Goal: Task Accomplishment & Management: Complete application form

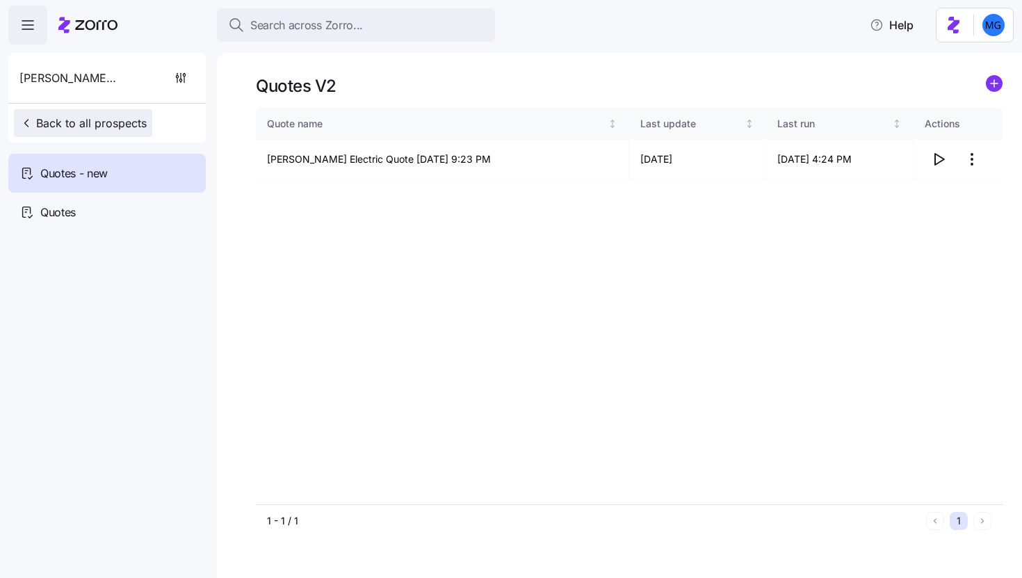
click at [81, 117] on span "Back to all prospects" at bounding box center [82, 123] width 127 height 17
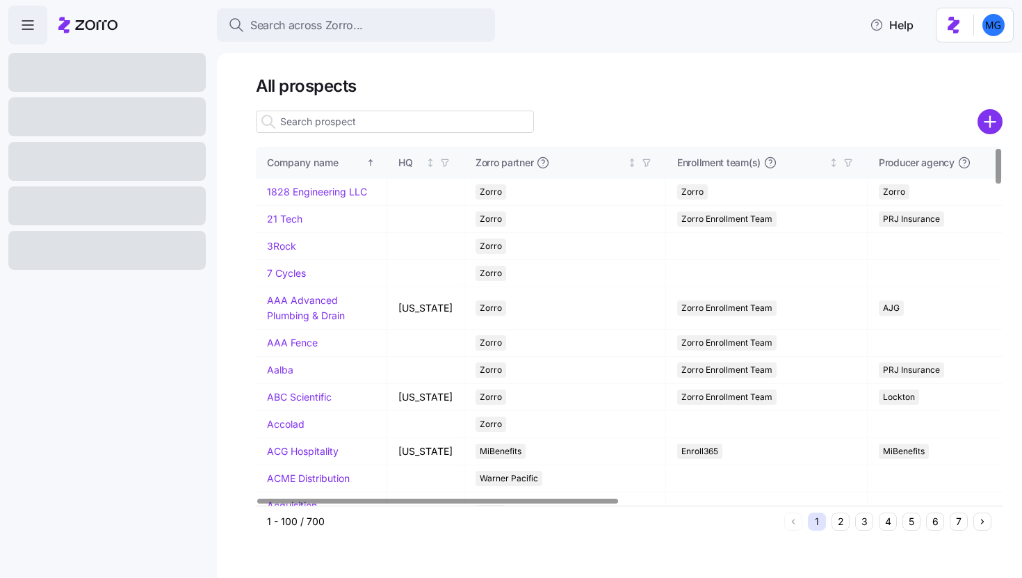
click at [411, 126] on input at bounding box center [395, 122] width 278 height 22
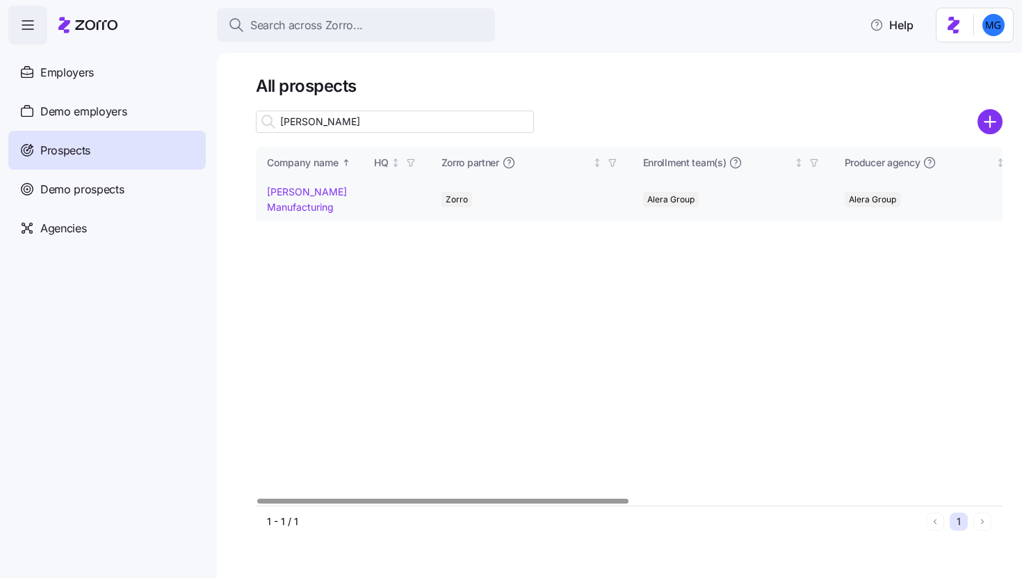
type input "[PERSON_NAME]"
click at [286, 204] on link "[PERSON_NAME] Manufacturing" at bounding box center [307, 199] width 80 height 27
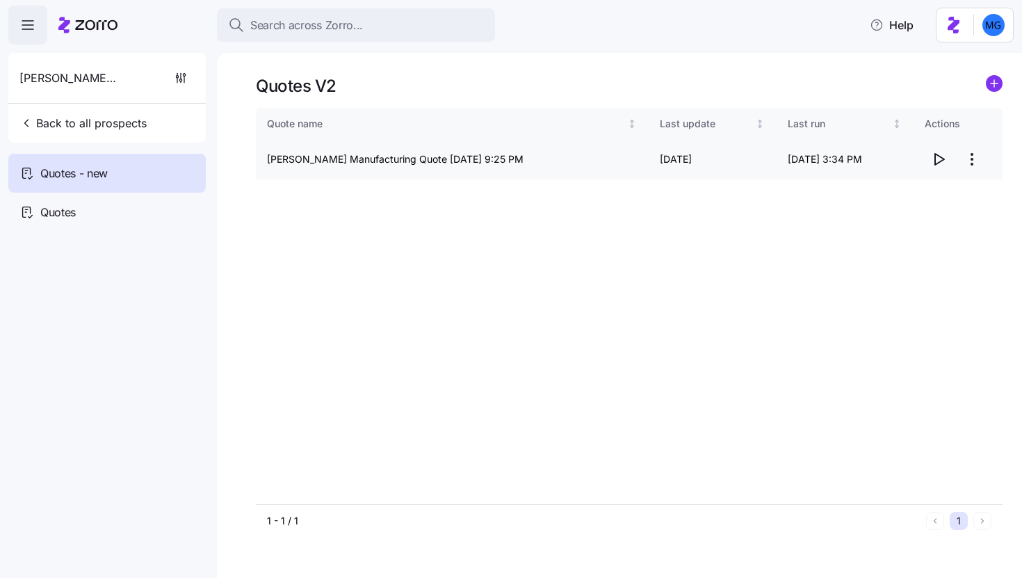
click at [934, 162] on icon "button" at bounding box center [939, 159] width 17 height 17
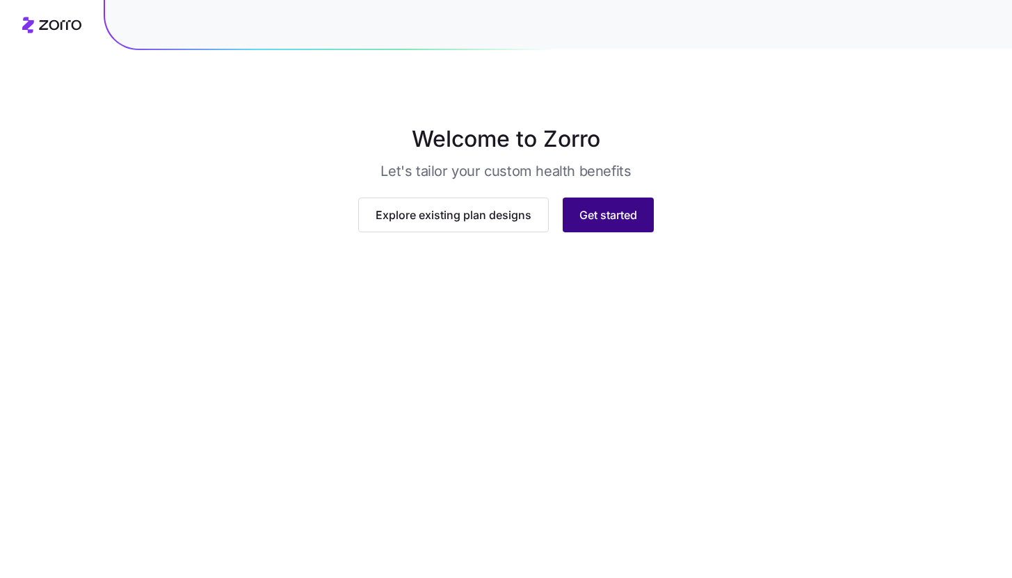
click at [628, 232] on button "Get started" at bounding box center [608, 215] width 91 height 35
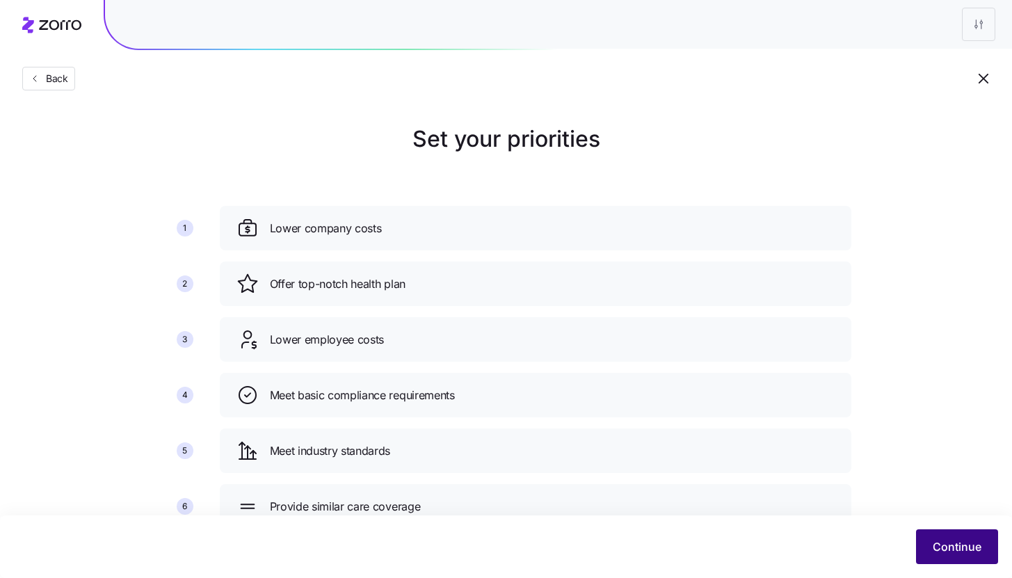
click at [969, 553] on span "Continue" at bounding box center [957, 546] width 49 height 17
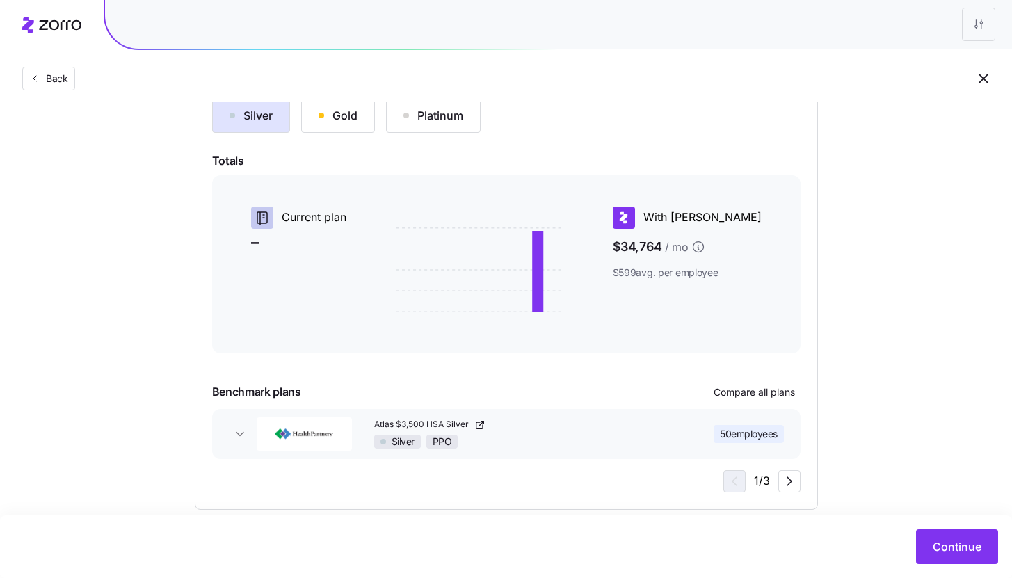
scroll to position [189, 0]
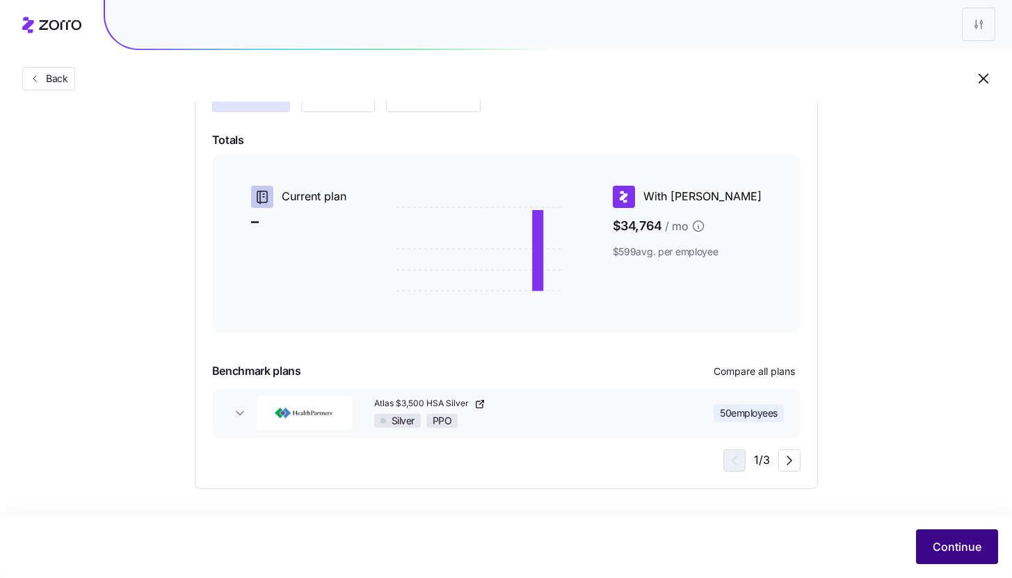
click at [946, 548] on span "Continue" at bounding box center [957, 546] width 49 height 17
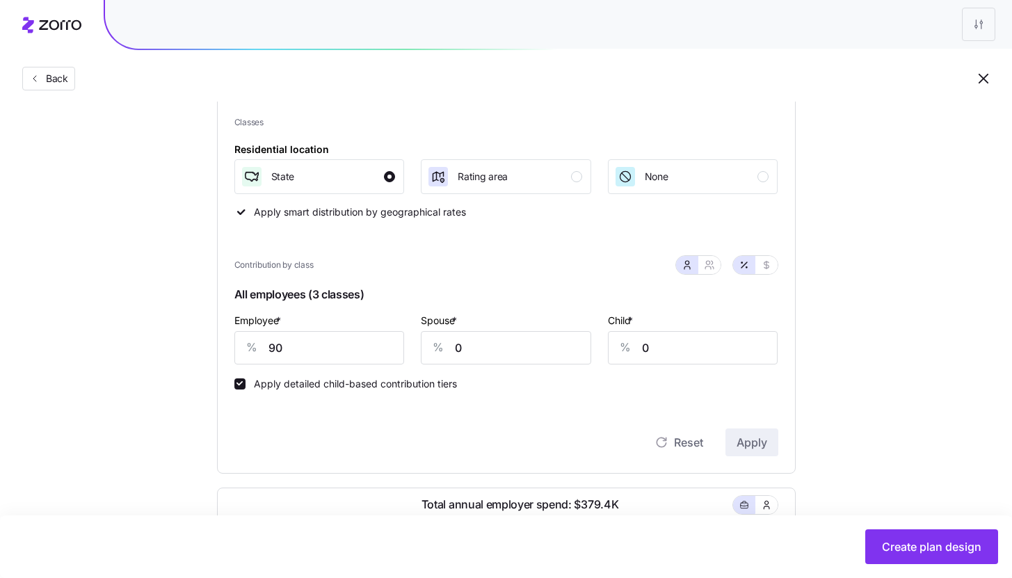
scroll to position [176, 0]
click at [467, 349] on input "0" at bounding box center [506, 346] width 170 height 33
type input "50"
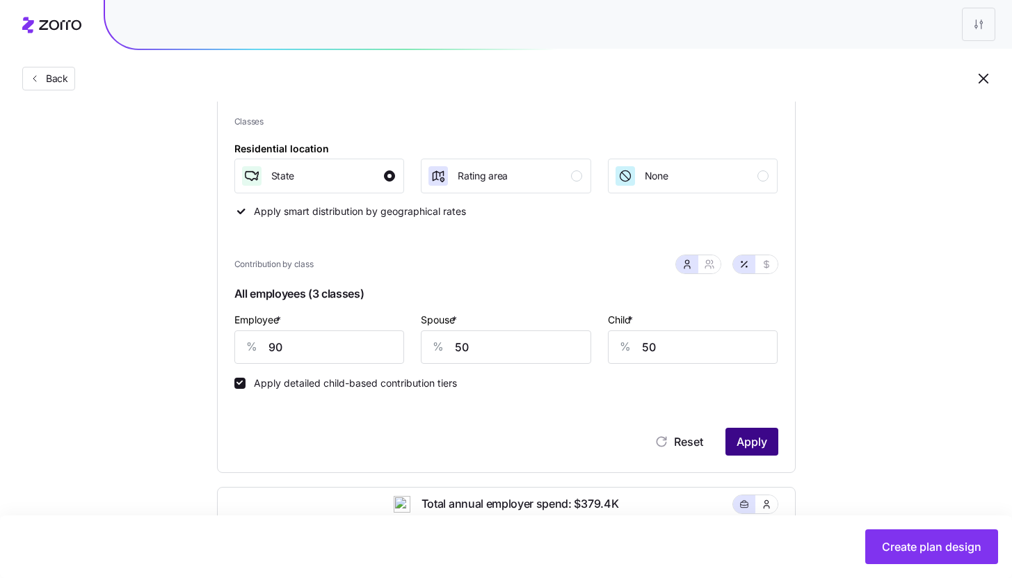
click at [762, 443] on span "Apply" at bounding box center [752, 441] width 31 height 17
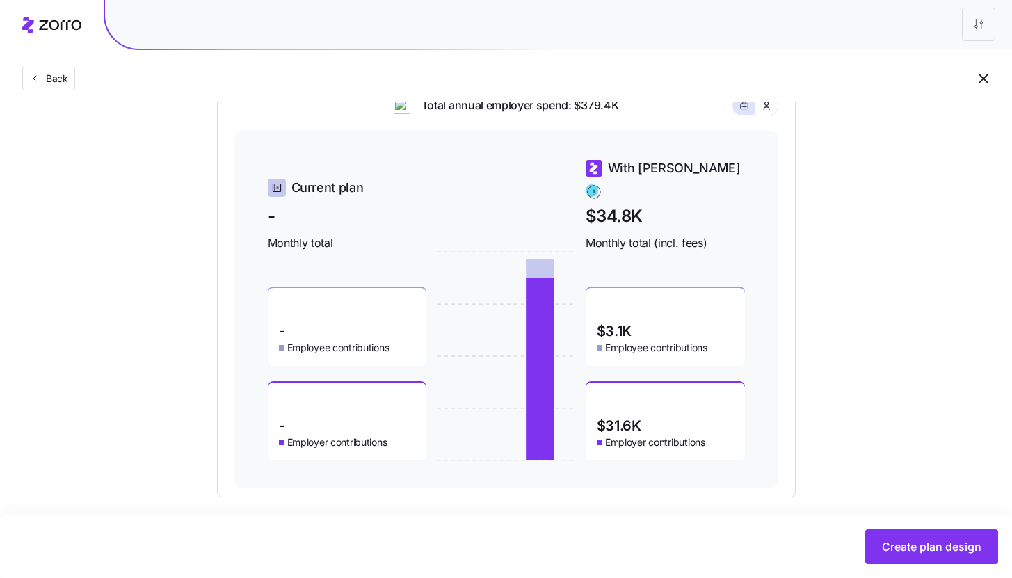
scroll to position [584, 0]
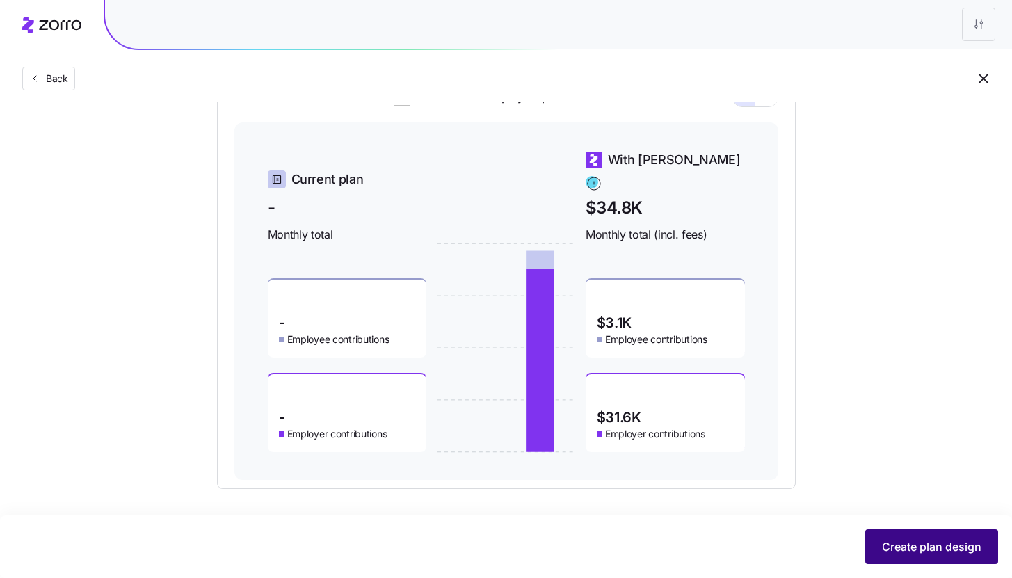
click at [932, 554] on span "Create plan design" at bounding box center [931, 546] width 99 height 17
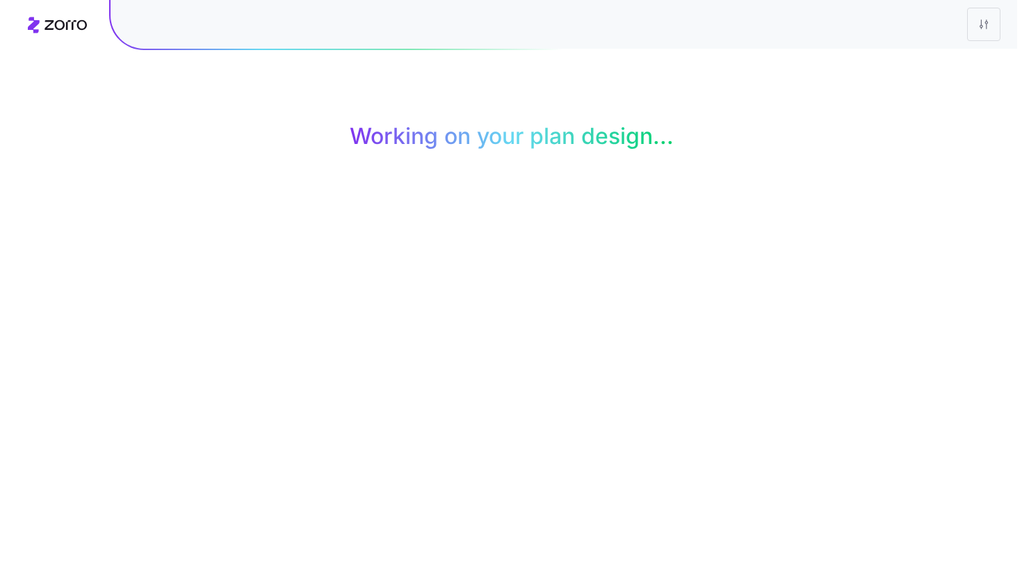
scroll to position [0, 0]
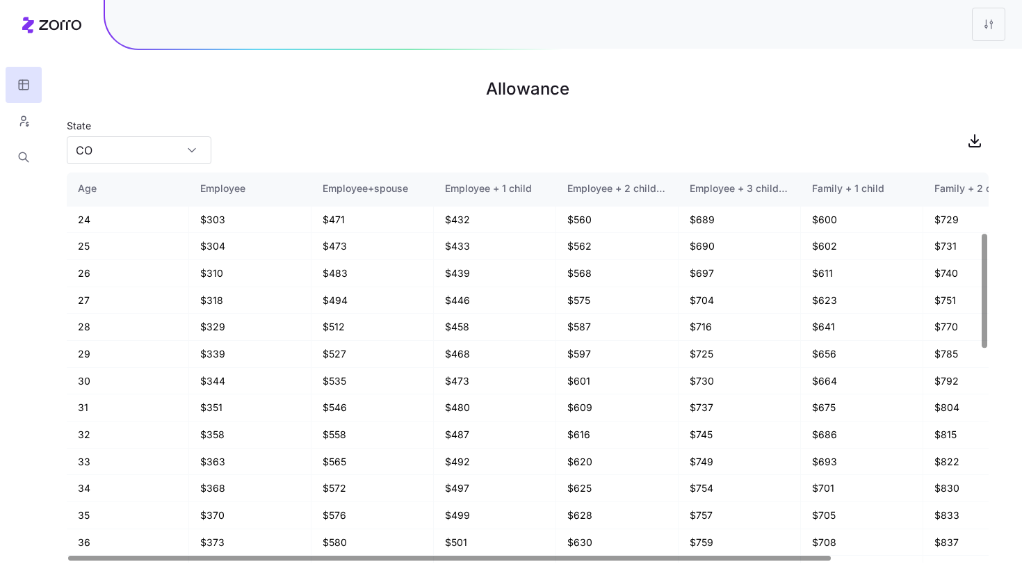
scroll to position [211, 0]
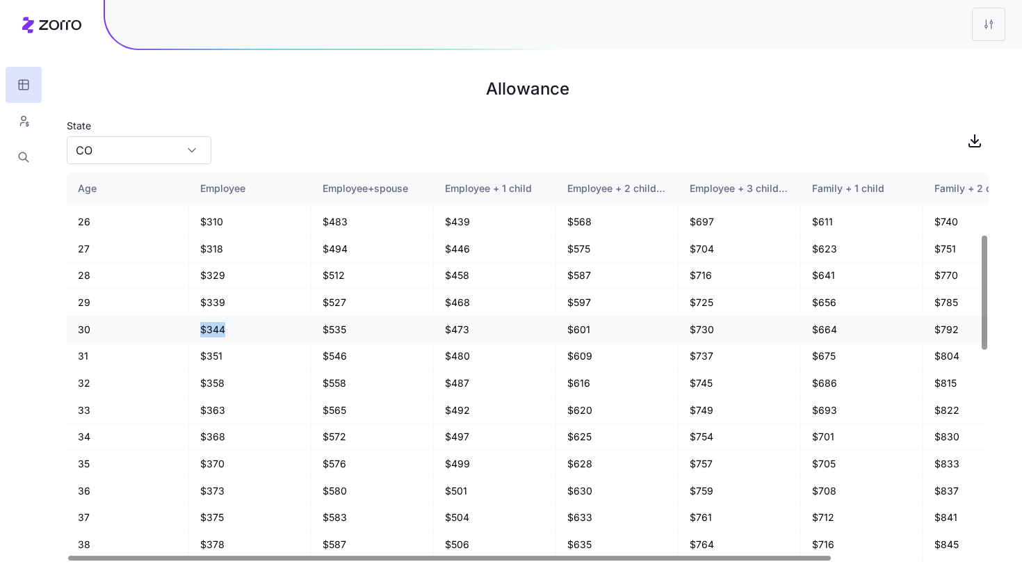
drag, startPoint x: 200, startPoint y: 331, endPoint x: 246, endPoint y: 331, distance: 45.9
click at [246, 331] on td "$344" at bounding box center [250, 329] width 122 height 27
drag, startPoint x: 569, startPoint y: 326, endPoint x: 602, endPoint y: 329, distance: 32.8
click at [602, 329] on td "$601" at bounding box center [617, 329] width 122 height 27
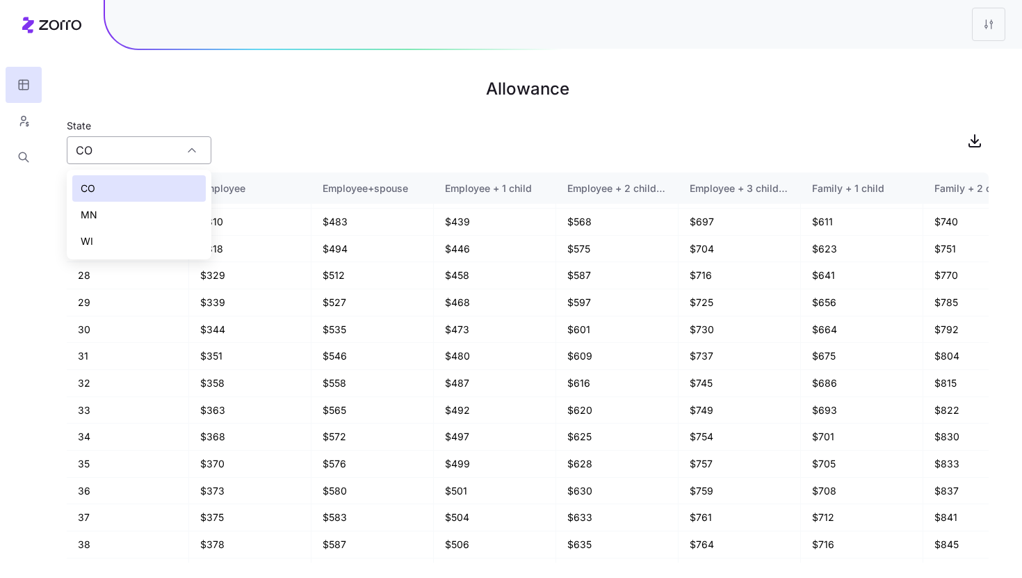
click at [193, 155] on div "CO" at bounding box center [139, 150] width 145 height 28
click at [138, 243] on div "WI" at bounding box center [139, 241] width 134 height 26
type input "WI"
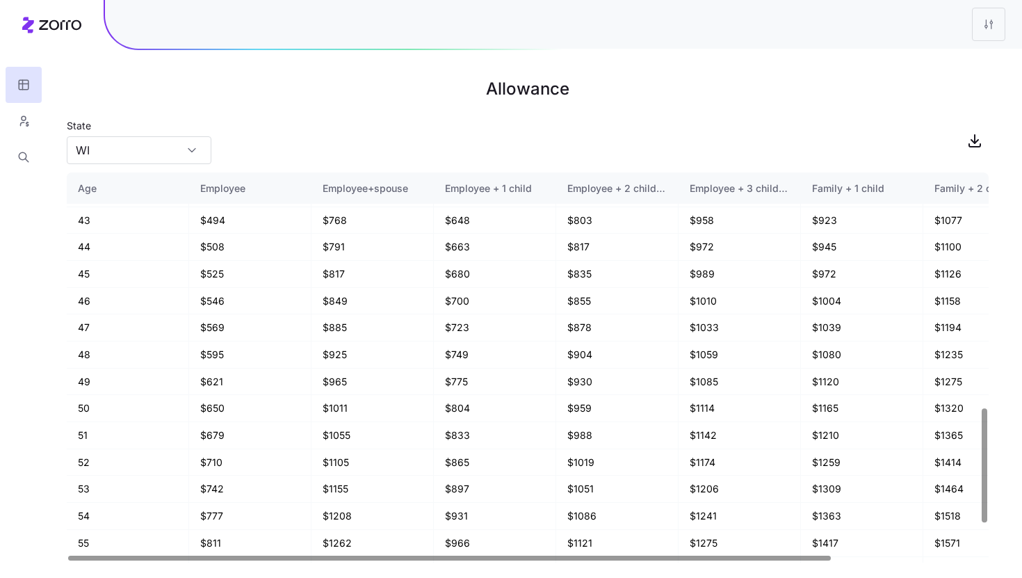
scroll to position [906, 0]
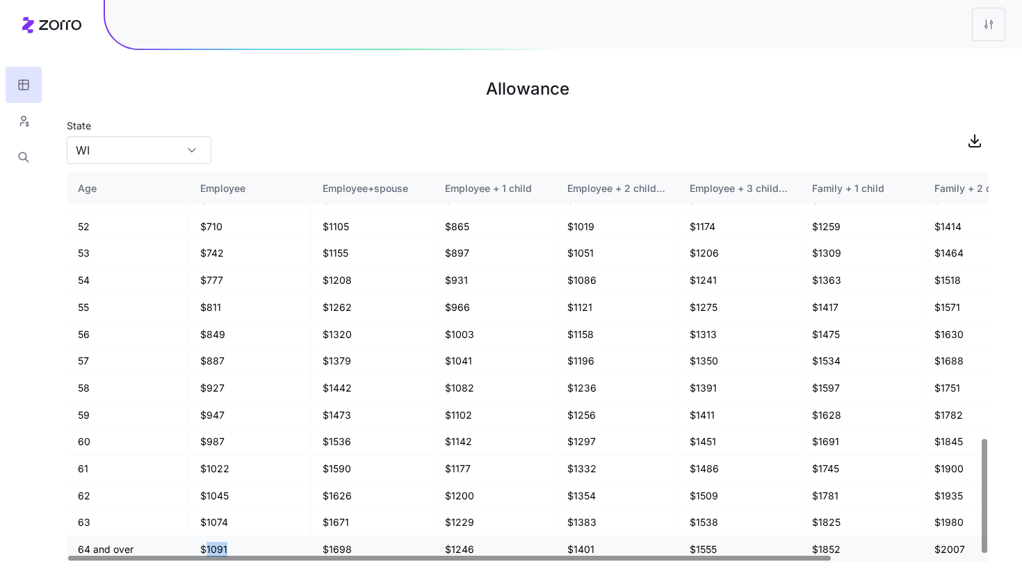
drag, startPoint x: 204, startPoint y: 545, endPoint x: 245, endPoint y: 549, distance: 40.5
click at [245, 549] on td "$1091" at bounding box center [250, 549] width 122 height 26
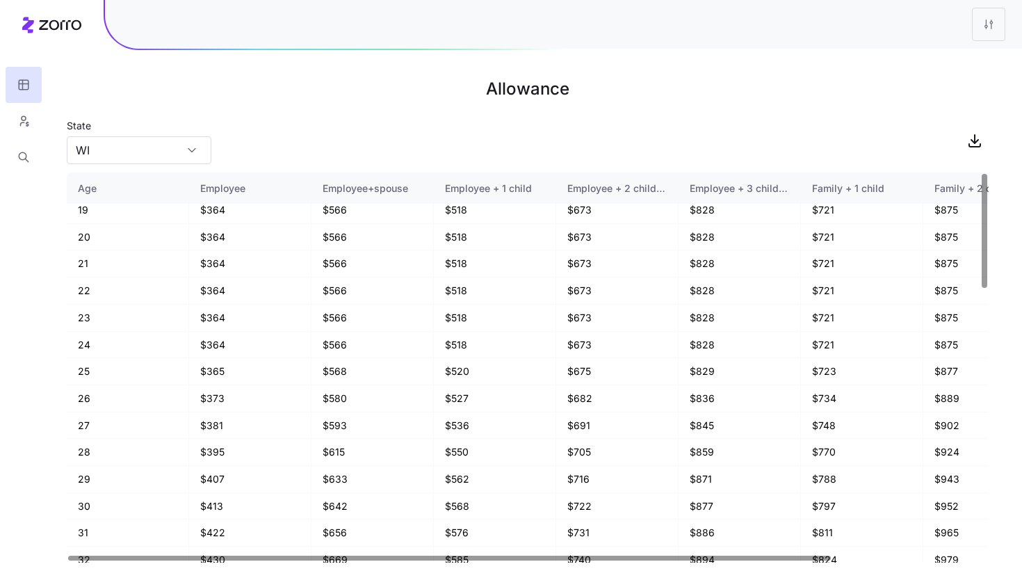
scroll to position [0, 0]
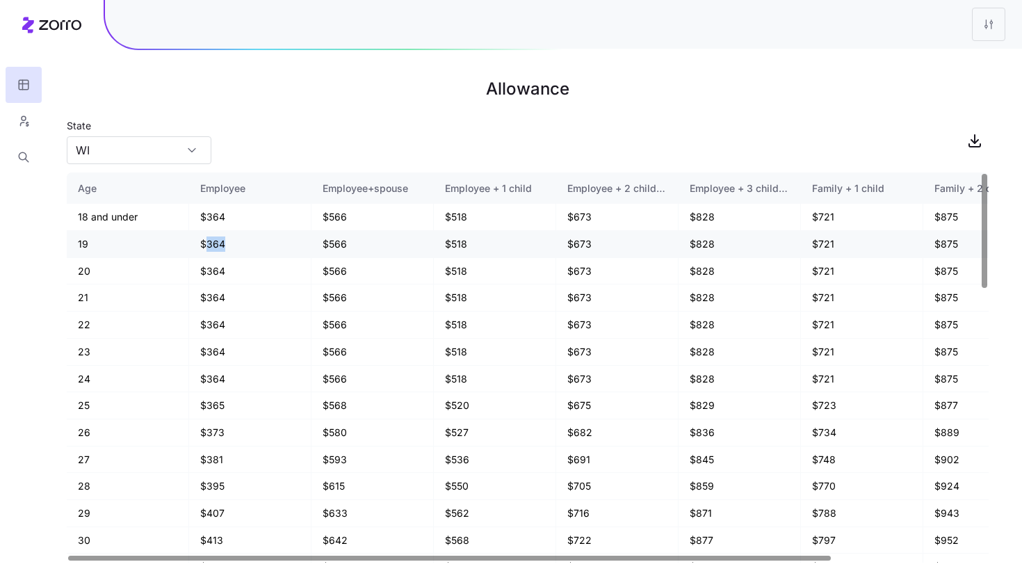
drag, startPoint x: 204, startPoint y: 243, endPoint x: 237, endPoint y: 245, distance: 32.8
click at [237, 245] on td "$364" at bounding box center [250, 244] width 122 height 27
click at [321, 127] on div "State WI" at bounding box center [528, 140] width 922 height 47
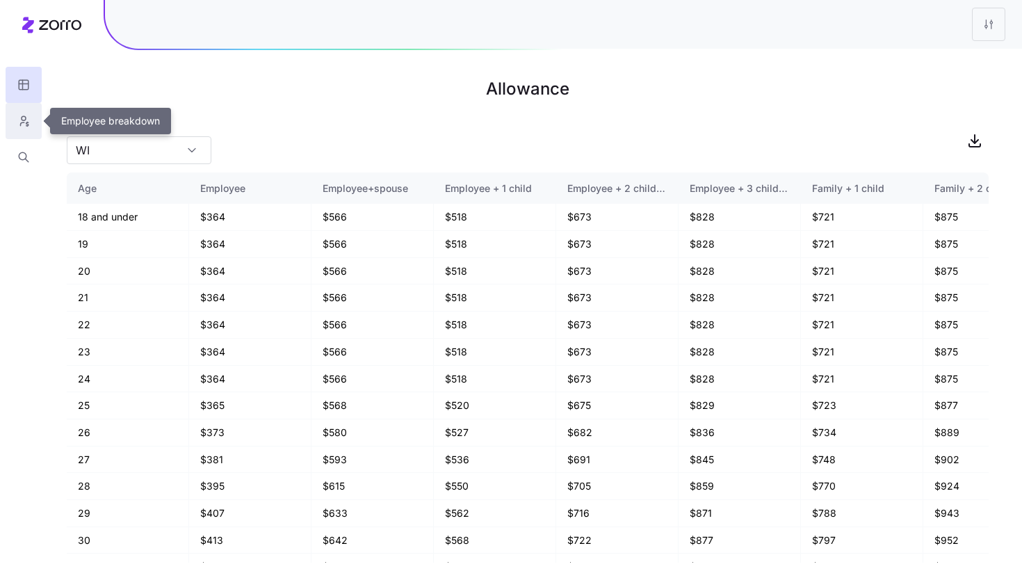
click at [21, 120] on icon "button" at bounding box center [23, 121] width 13 height 14
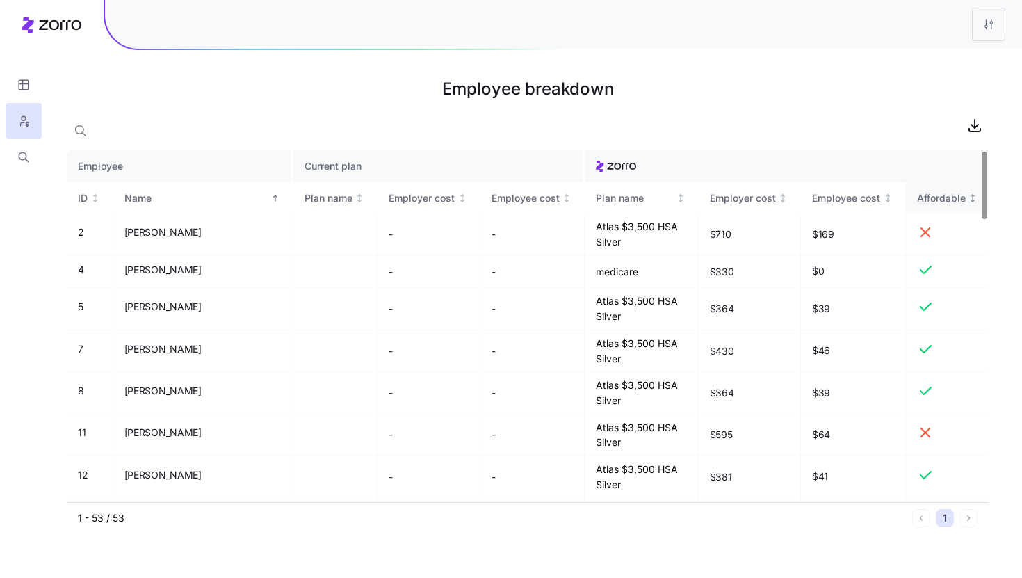
click at [973, 201] on icon "Not sorted" at bounding box center [973, 198] width 0 height 8
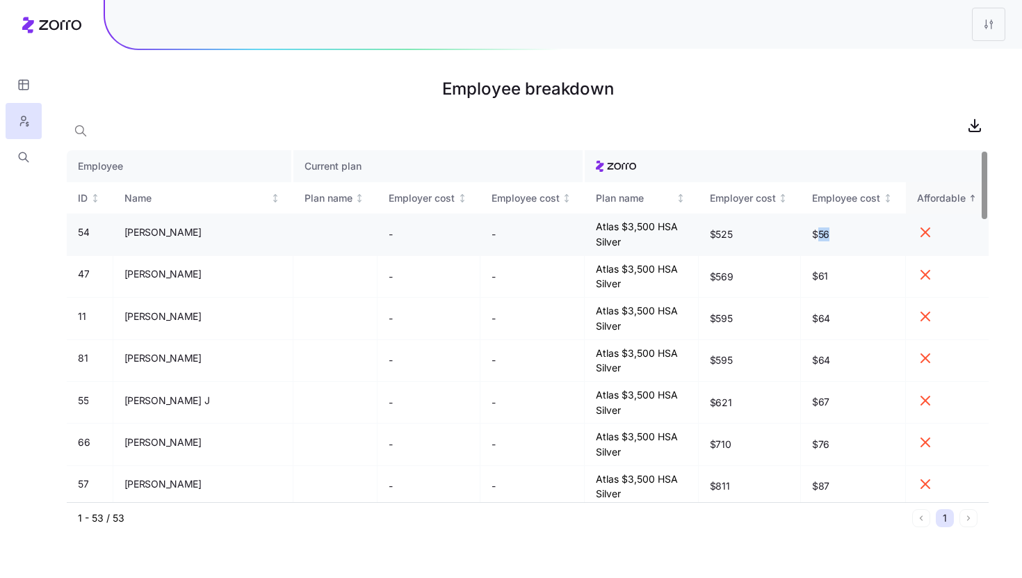
drag, startPoint x: 818, startPoint y: 230, endPoint x: 838, endPoint y: 230, distance: 20.2
click at [838, 230] on span "$56" at bounding box center [853, 234] width 82 height 14
click at [780, 148] on div at bounding box center [528, 144] width 922 height 11
click at [124, 136] on div at bounding box center [528, 125] width 922 height 28
click at [118, 126] on div at bounding box center [528, 125] width 922 height 28
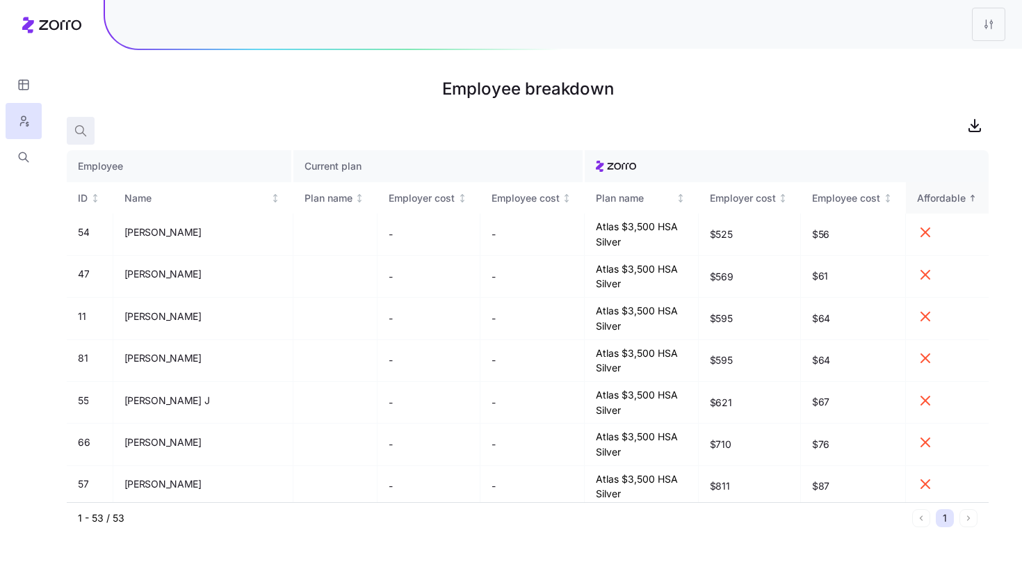
click at [74, 128] on icon "button" at bounding box center [81, 131] width 14 height 14
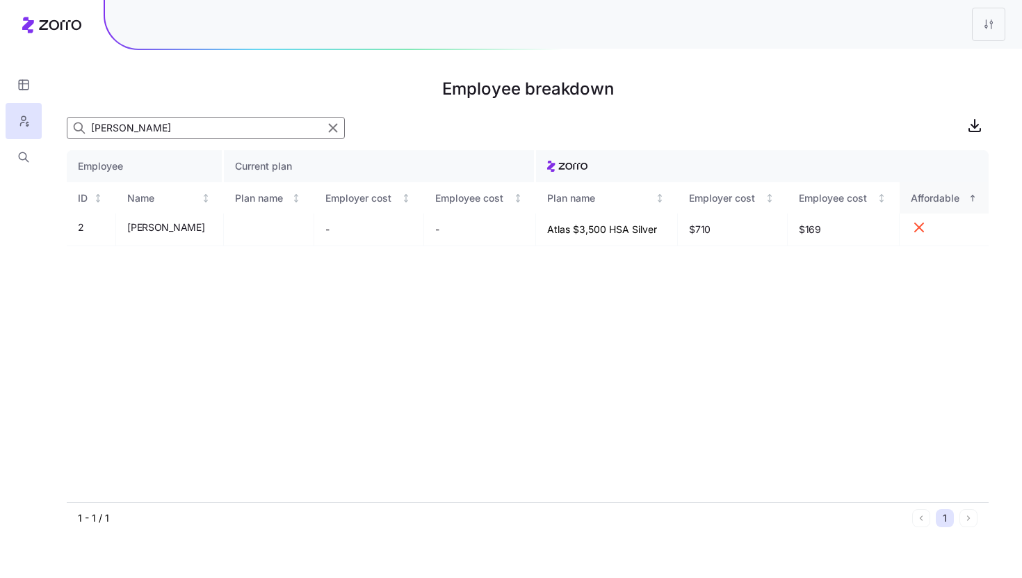
click at [143, 132] on input "scot" at bounding box center [206, 128] width 278 height 22
type input "a"
click at [124, 129] on input "sco" at bounding box center [206, 128] width 278 height 22
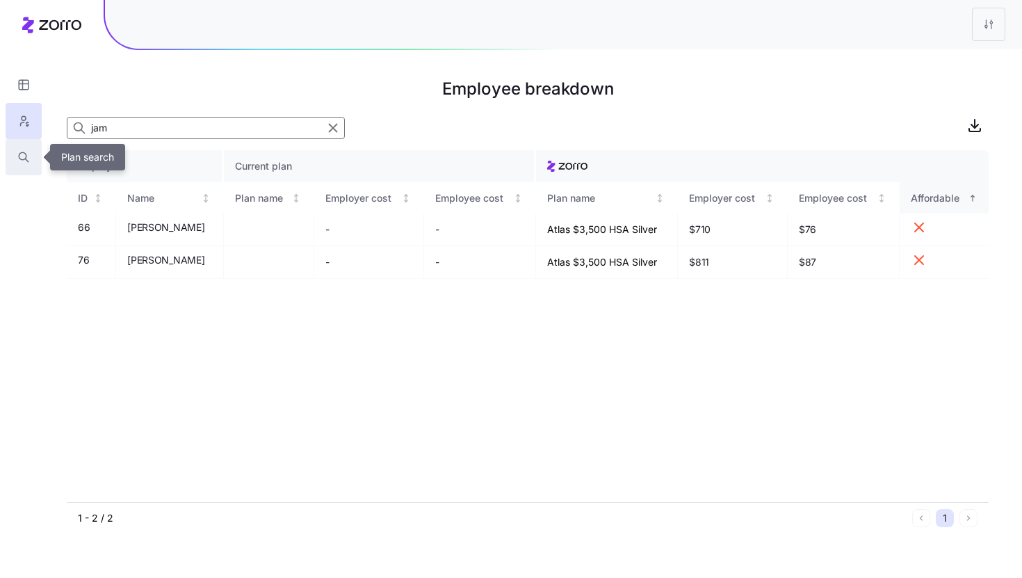
type input "jam"
click at [24, 155] on icon "button" at bounding box center [23, 157] width 13 height 14
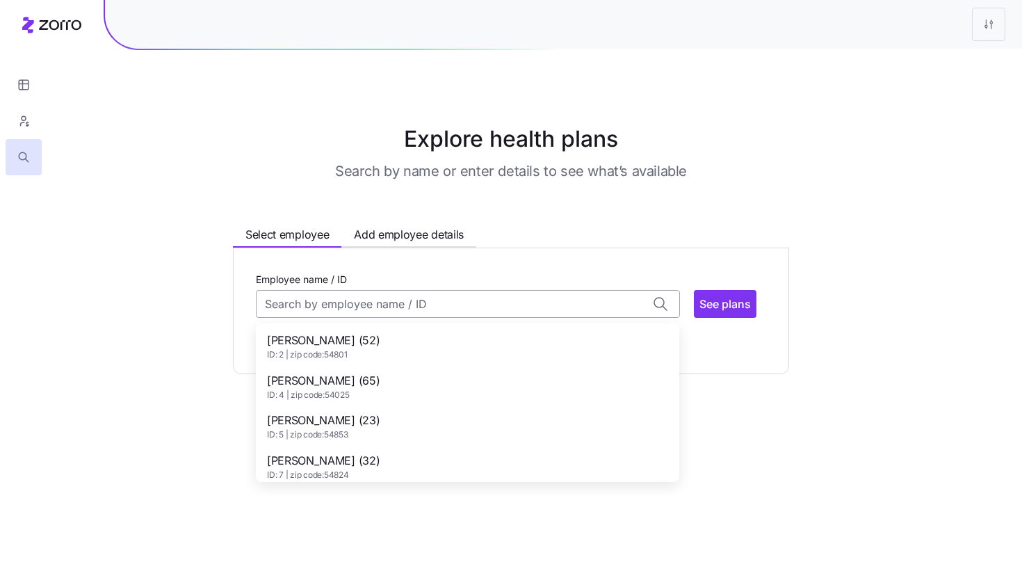
click at [354, 303] on input "Employee name / ID" at bounding box center [468, 304] width 424 height 28
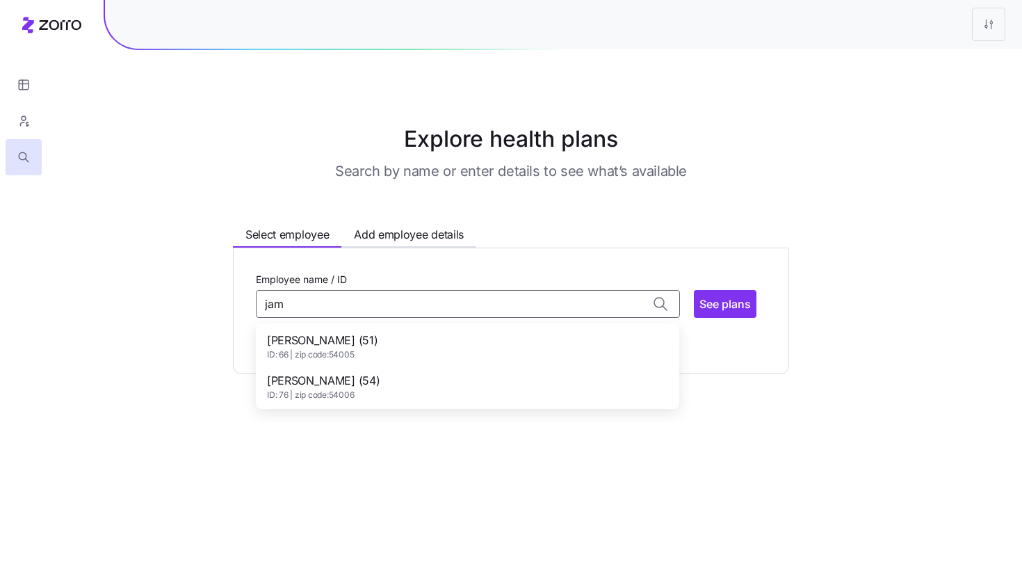
click at [380, 341] on div "Selvig Jamie A (51) ID: 66 | zip code: 54005" at bounding box center [468, 346] width 418 height 40
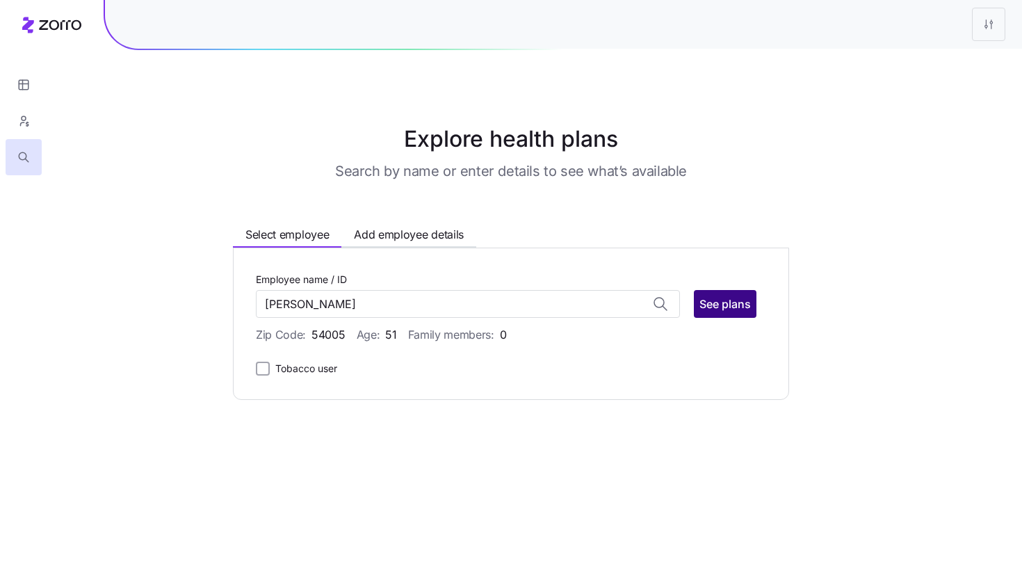
click at [721, 308] on span "See plans" at bounding box center [725, 304] width 51 height 17
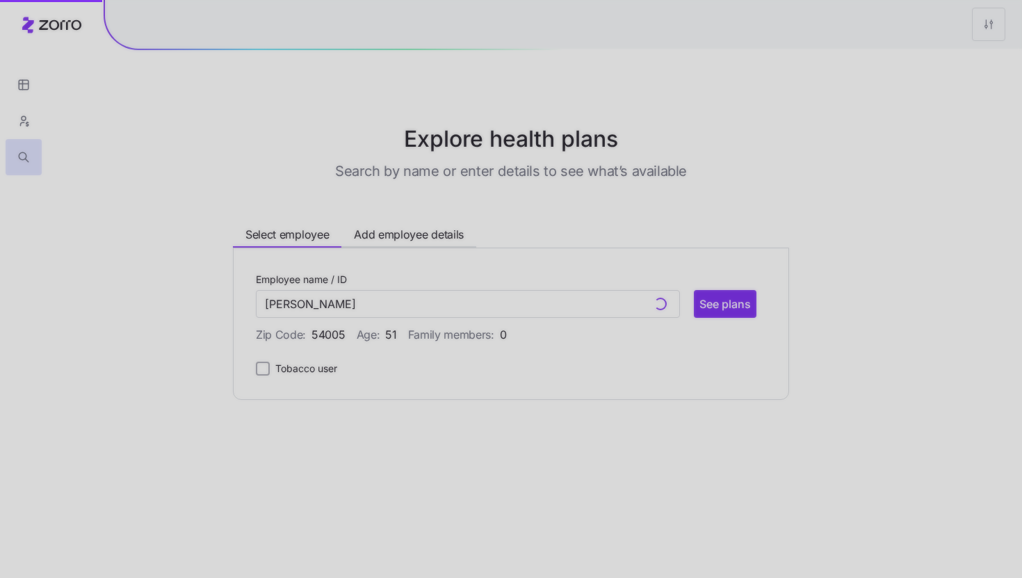
type input "Selvig Jamie A (ID: 66)"
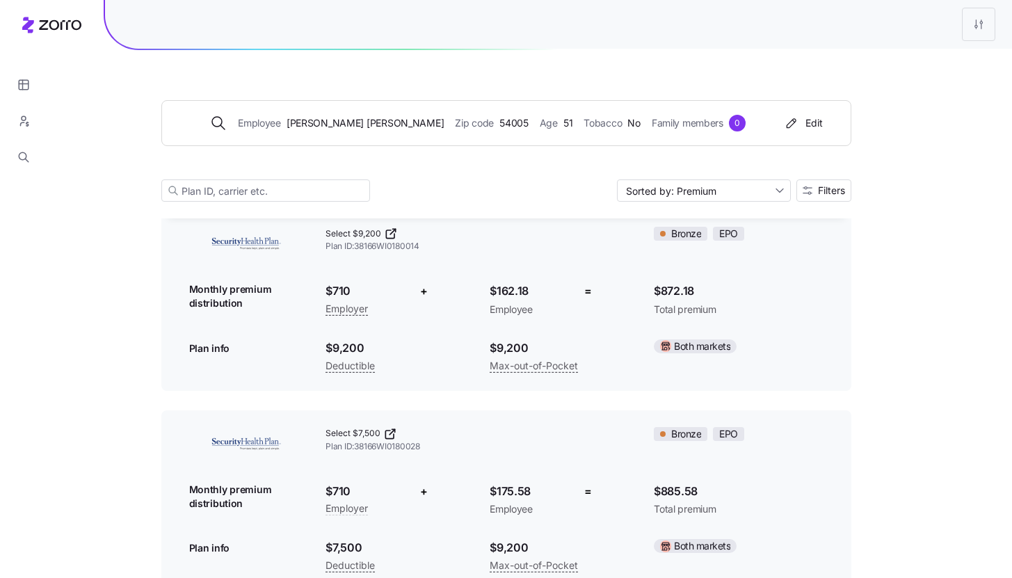
scroll to position [97, 0]
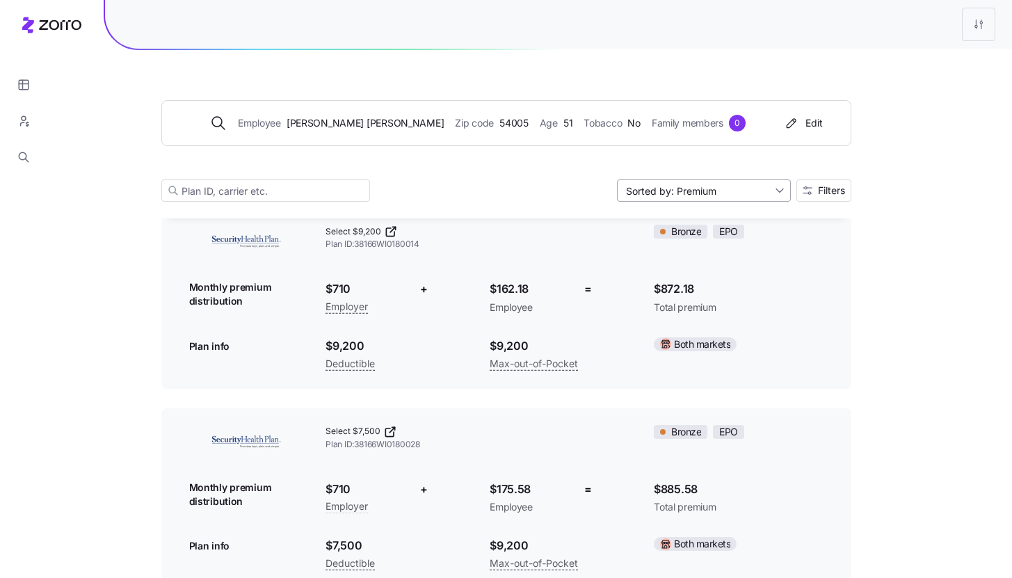
click at [770, 196] on input "Sorted by: Premium" at bounding box center [704, 190] width 174 height 22
click at [746, 225] on div "Premium" at bounding box center [702, 223] width 163 height 21
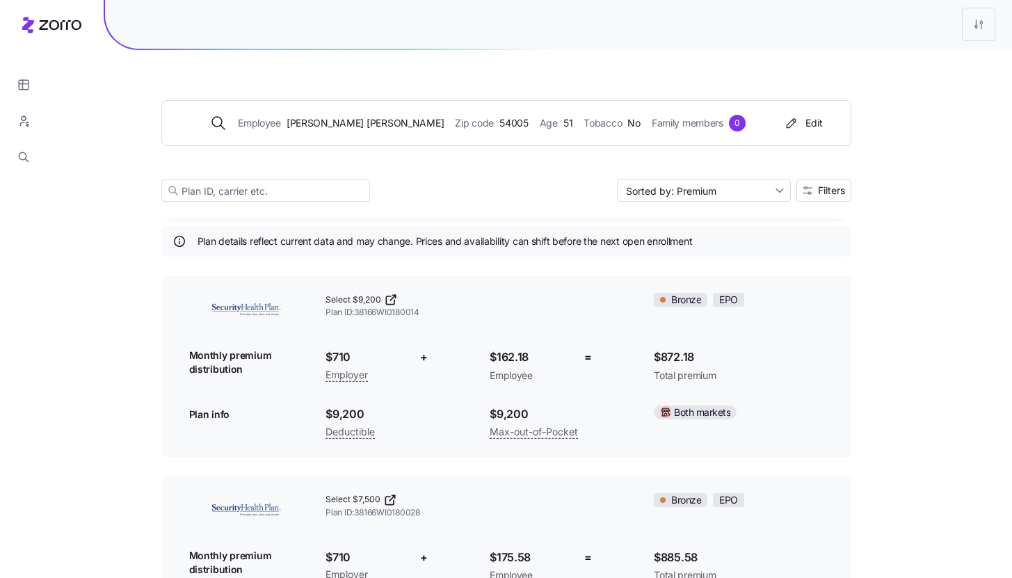
scroll to position [56, 0]
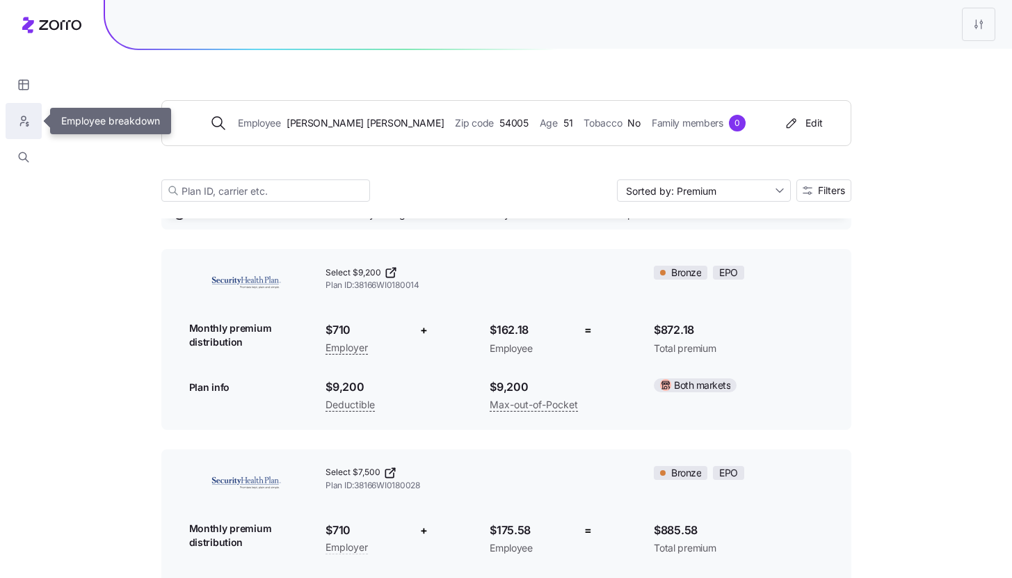
click at [29, 123] on icon "button" at bounding box center [23, 121] width 13 height 14
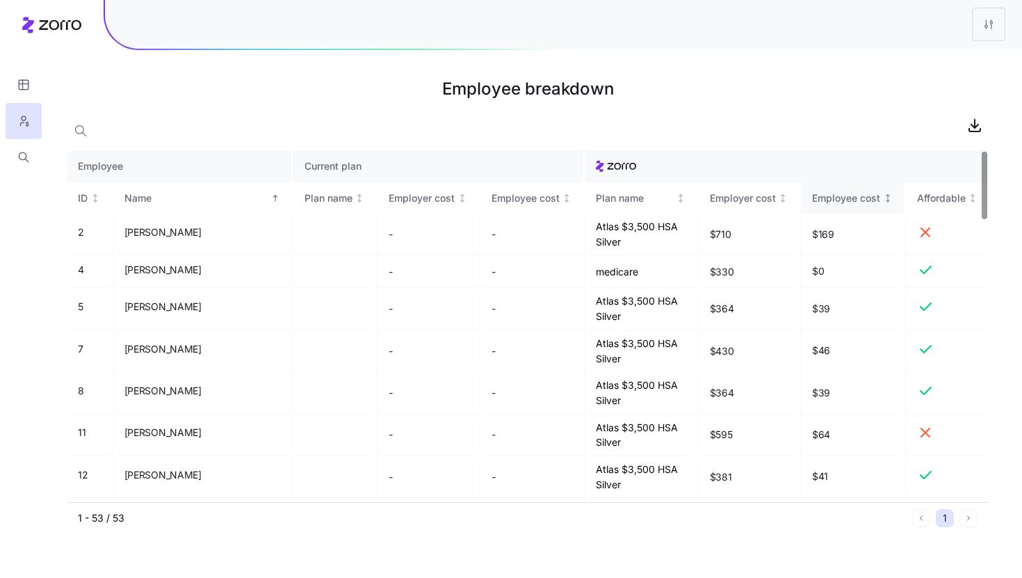
click at [888, 201] on icon "Not sorted" at bounding box center [888, 198] width 0 height 8
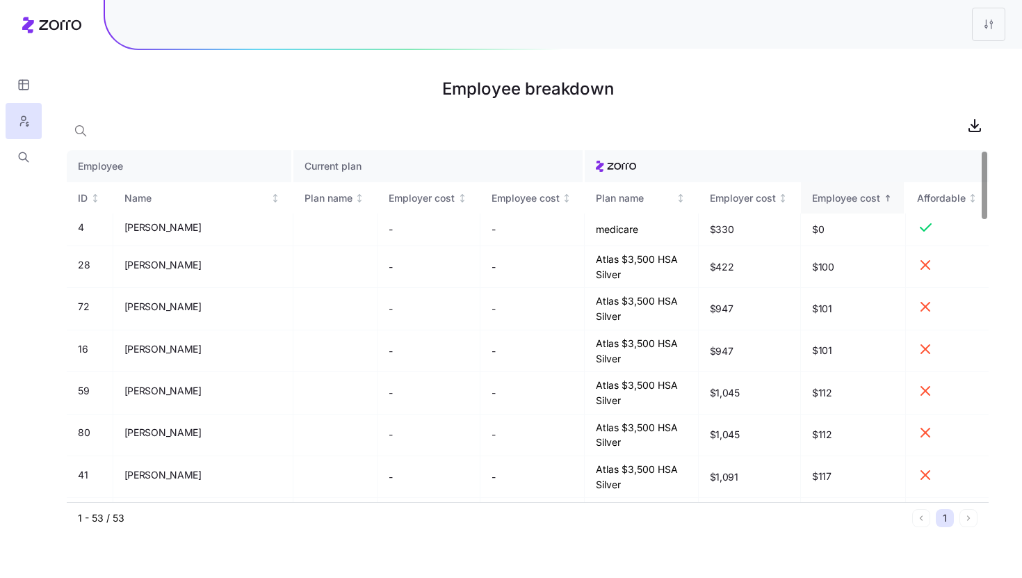
click at [887, 193] on icon "Sorted ascending" at bounding box center [888, 198] width 10 height 10
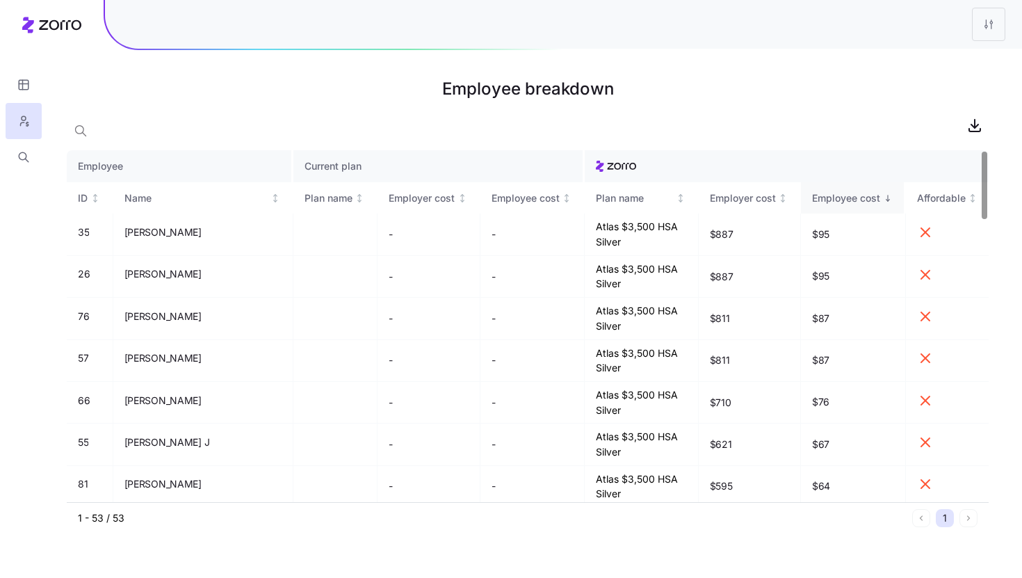
click at [888, 201] on icon "Sorted descending" at bounding box center [888, 198] width 10 height 10
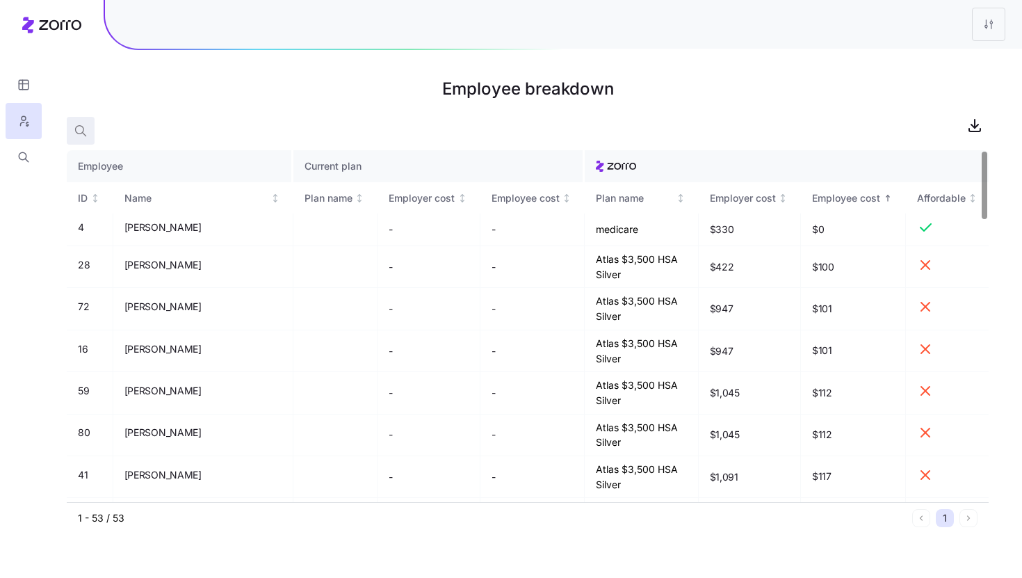
click at [69, 129] on span "button" at bounding box center [80, 131] width 26 height 26
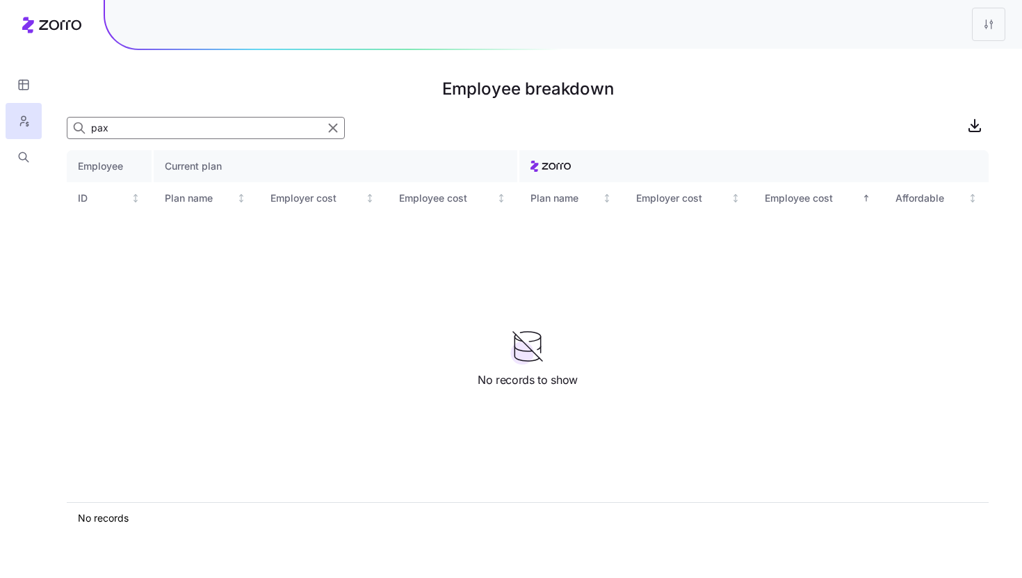
click at [212, 129] on input "pax" at bounding box center [206, 128] width 278 height 22
type input "pax"
click at [335, 131] on icon "button" at bounding box center [334, 128] width 8 height 8
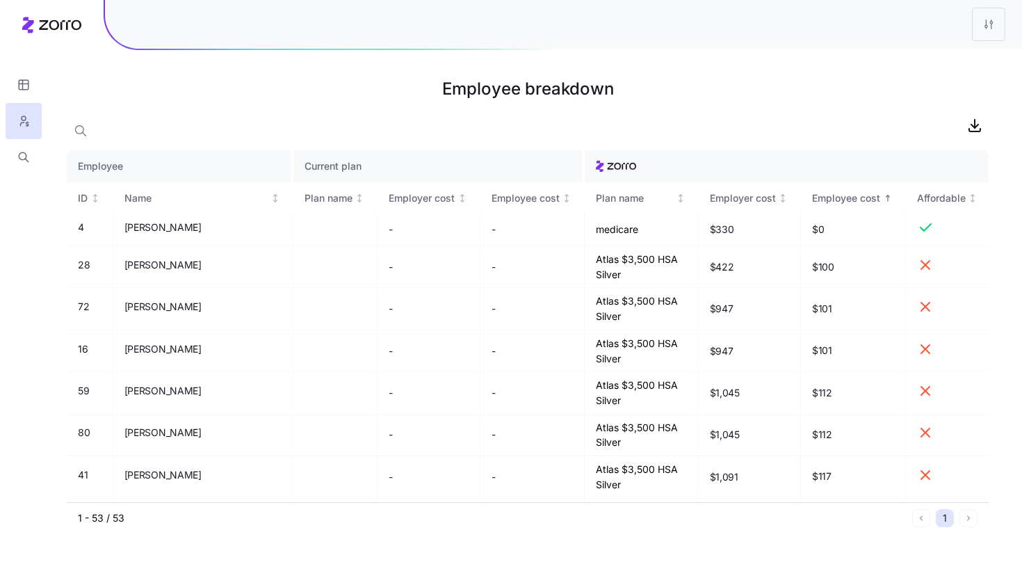
click at [136, 123] on div at bounding box center [528, 125] width 922 height 28
click at [93, 127] on span "button" at bounding box center [80, 131] width 26 height 26
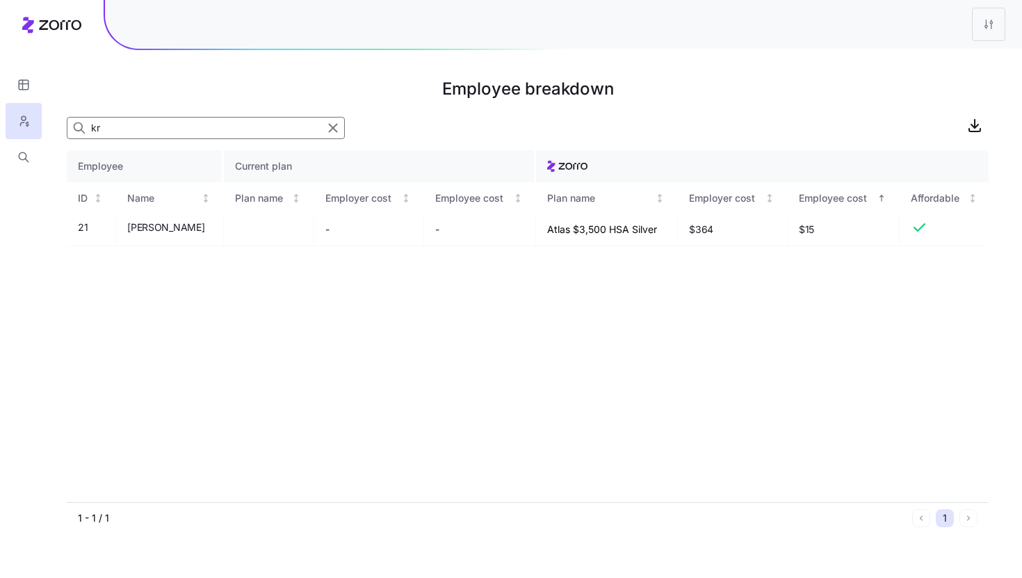
type input "k"
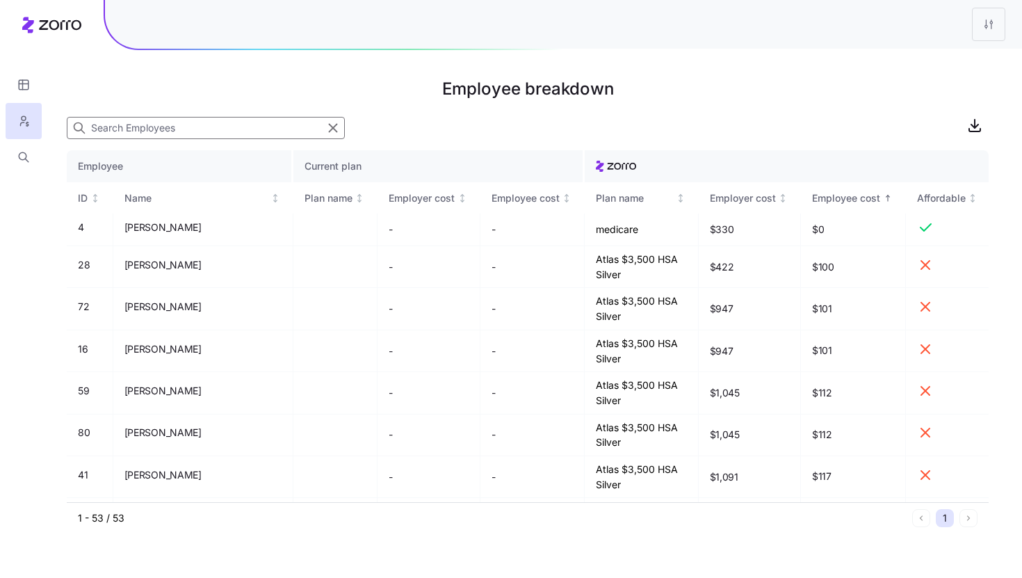
click at [170, 130] on input at bounding box center [206, 128] width 278 height 22
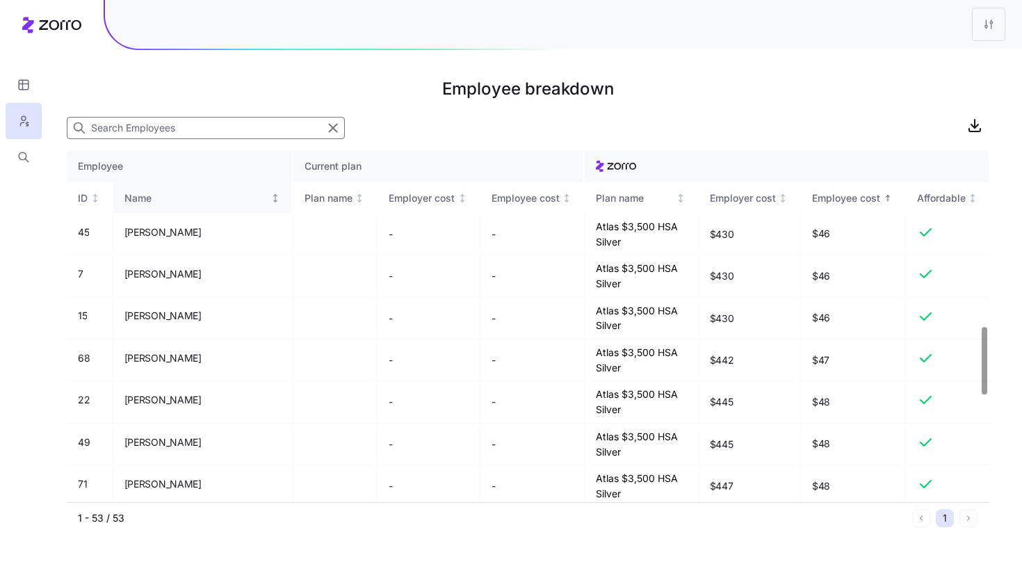
click at [271, 202] on icon "Not sorted" at bounding box center [276, 198] width 10 height 10
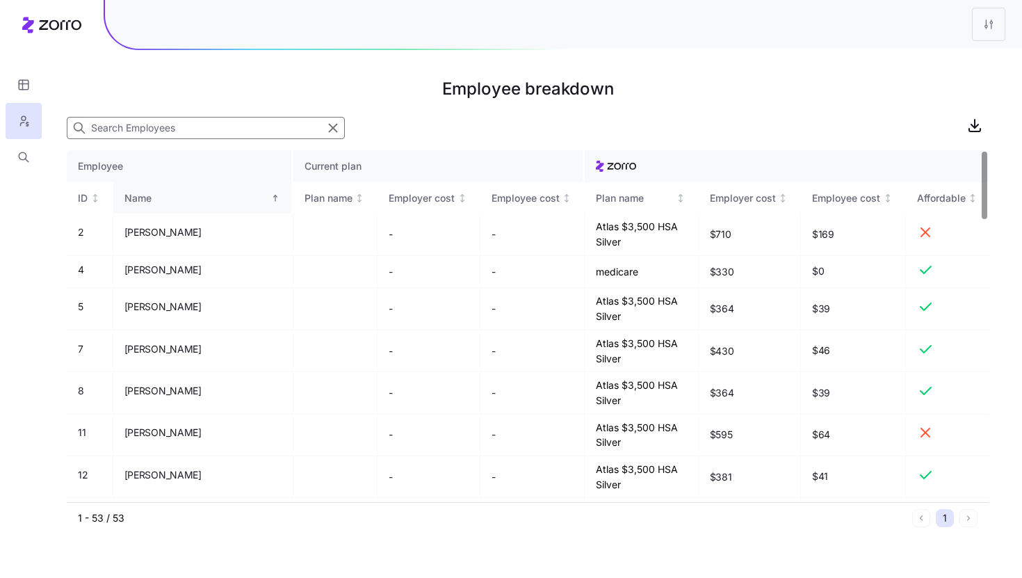
click at [111, 130] on input at bounding box center [206, 128] width 278 height 22
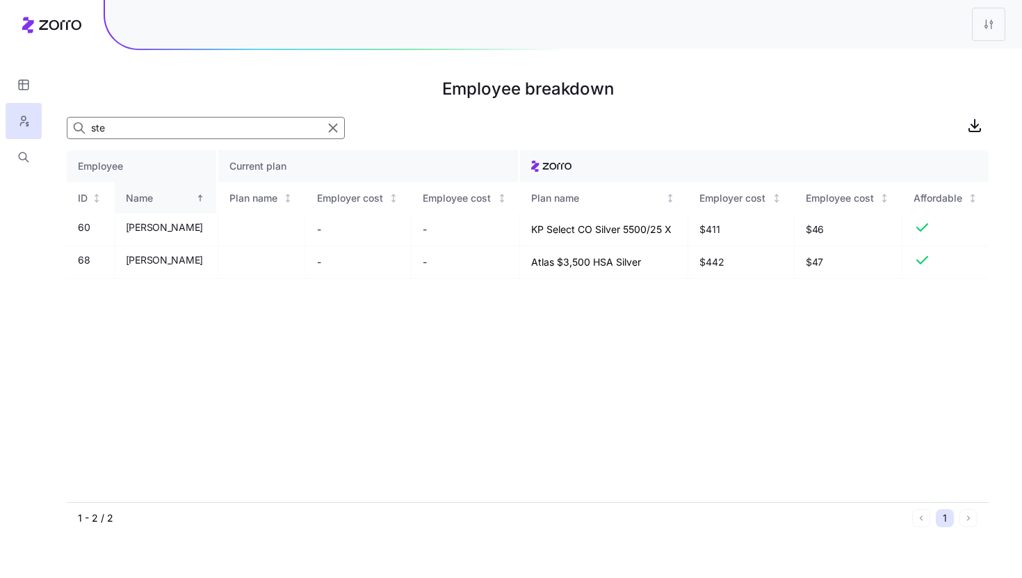
click at [141, 134] on input "ste" at bounding box center [206, 128] width 278 height 22
type input "pe"
